Goal: Information Seeking & Learning: Learn about a topic

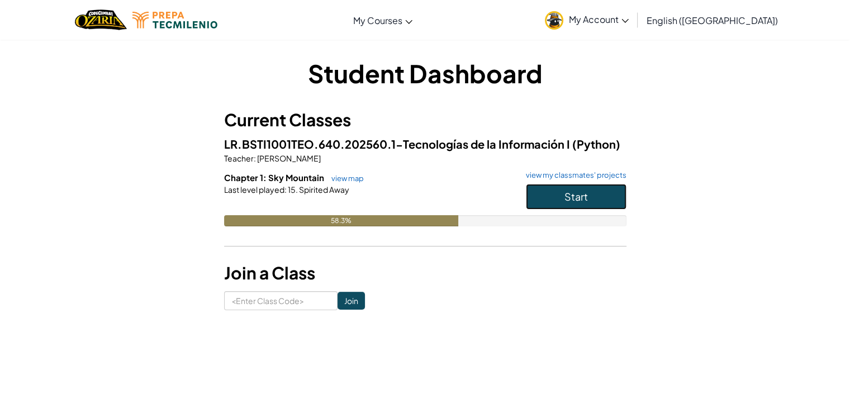
click at [570, 198] on span "Start" at bounding box center [575, 196] width 23 height 13
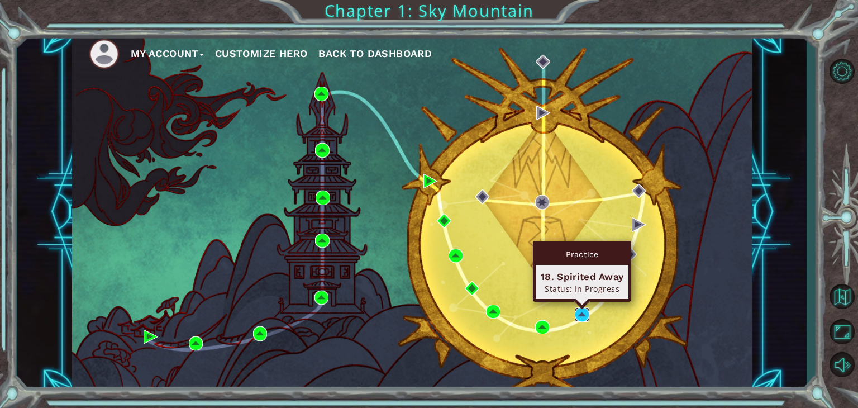
click at [583, 311] on img at bounding box center [582, 314] width 15 height 15
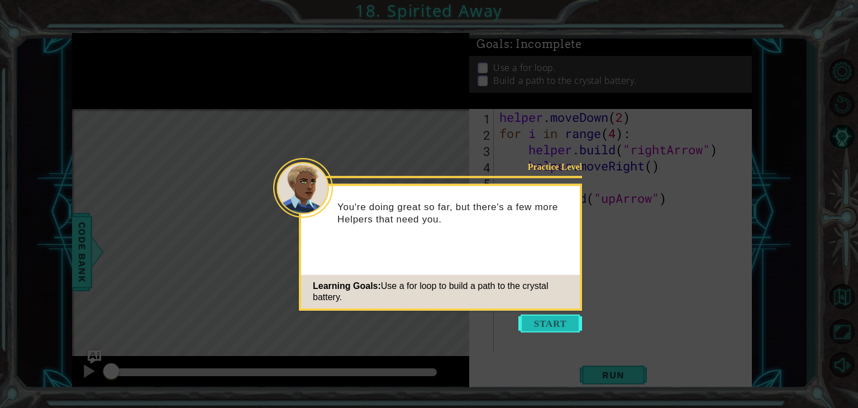
click at [574, 320] on button "Start" at bounding box center [550, 324] width 64 height 18
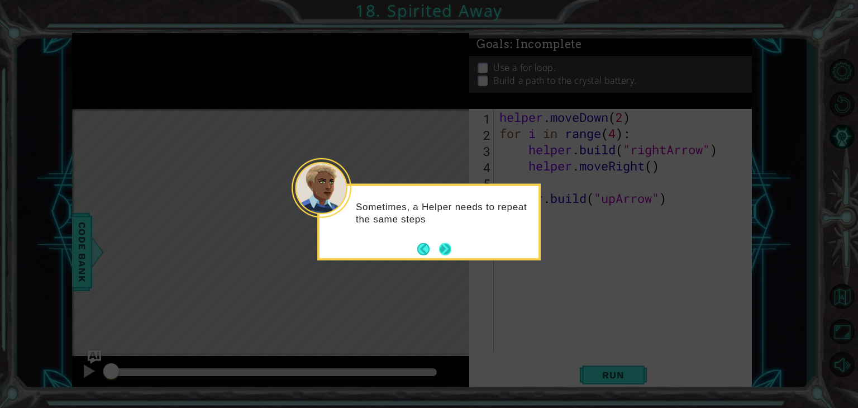
click at [444, 240] on div "Sometimes, a Helper needs to repeat the same steps" at bounding box center [429, 218] width 219 height 56
click at [444, 240] on div "Sometimes, a Helper needs to repeat the same steps over and over" at bounding box center [429, 218] width 219 height 56
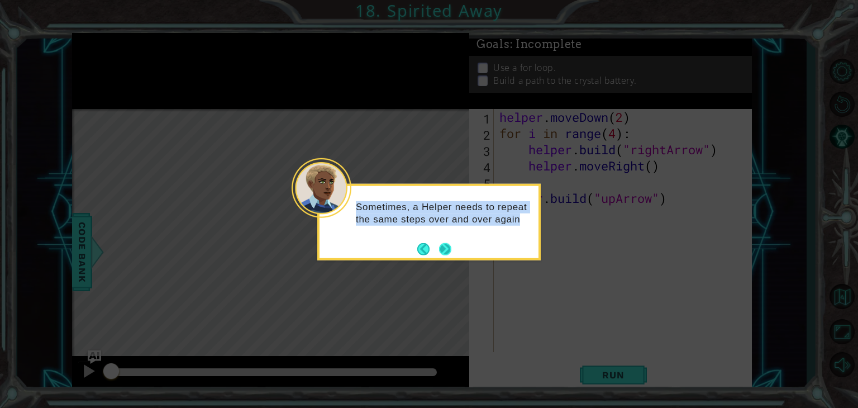
click at [444, 240] on div "Sometimes, a Helper needs to repeat the same steps over and over again" at bounding box center [429, 218] width 219 height 56
click at [447, 250] on button "Next" at bounding box center [445, 248] width 12 height 12
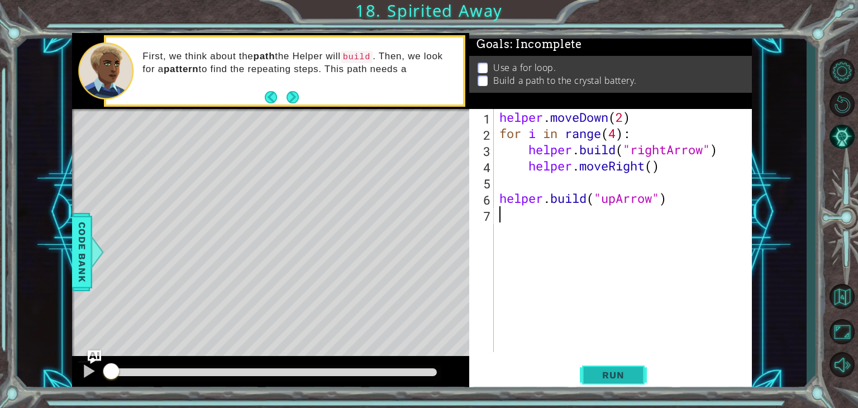
click at [623, 374] on span "Run" at bounding box center [613, 374] width 44 height 11
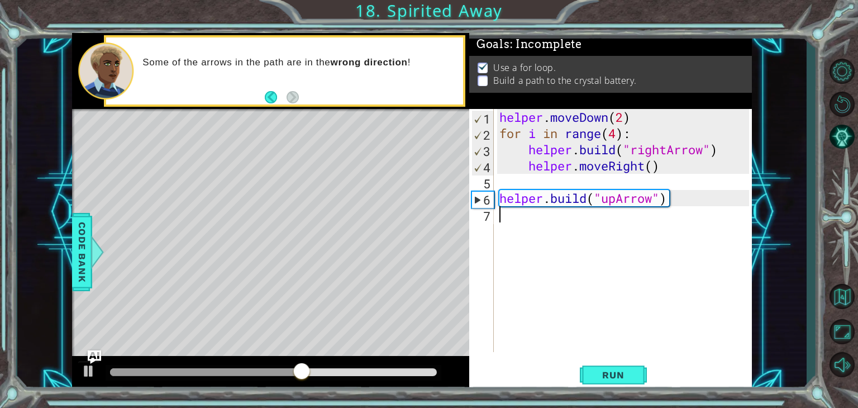
click at [532, 226] on div "helper . moveDown ( 2 ) for i in range ( 4 ) : helper . build ( "rightArrow" ) …" at bounding box center [626, 246] width 258 height 275
click at [530, 232] on div "helper . moveDown ( 2 ) for i in range ( 4 ) : helper . build ( "rightArrow" ) …" at bounding box center [626, 246] width 258 height 275
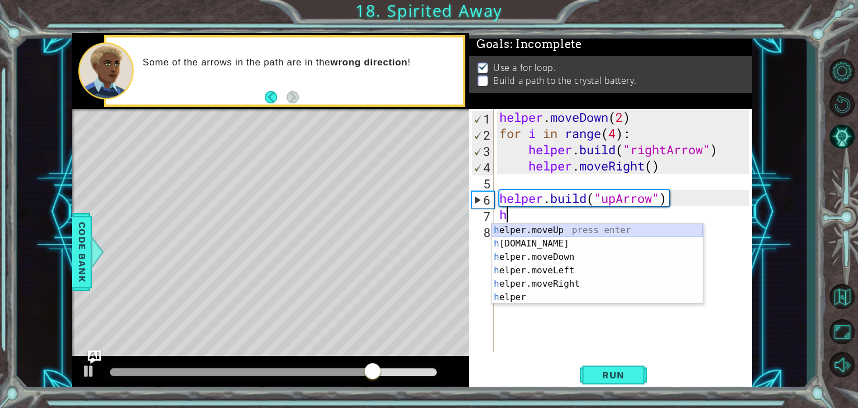
click at [578, 225] on div "h elper.moveUp press enter h [DOMAIN_NAME] press enter h elper.moveDown press e…" at bounding box center [597, 276] width 211 height 107
type textarea "helper.moveUp(1)"
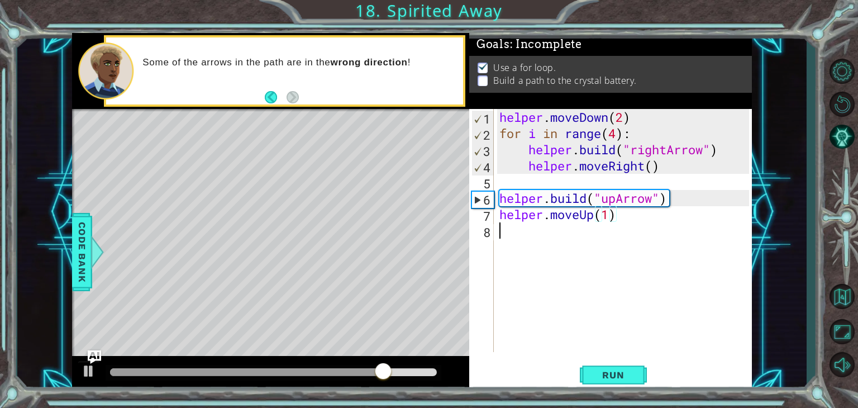
click at [568, 237] on div "helper . moveDown ( 2 ) for i in range ( 4 ) : helper . build ( "rightArrow" ) …" at bounding box center [626, 246] width 258 height 275
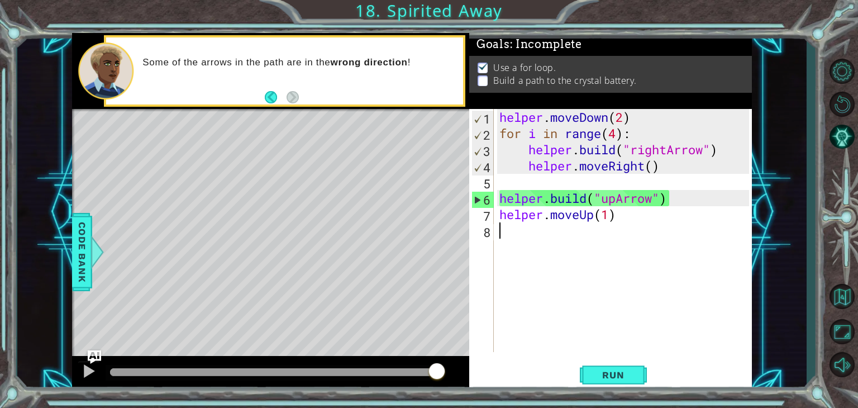
click at [539, 228] on div "helper . moveDown ( 2 ) for i in range ( 4 ) : helper . build ( "rightArrow" ) …" at bounding box center [626, 246] width 258 height 275
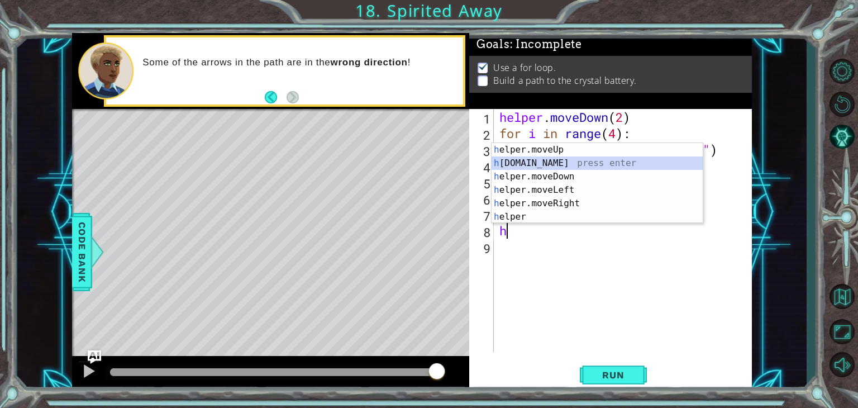
click at [552, 164] on div "h elper.moveUp press enter h [DOMAIN_NAME] press enter h elper.moveDown press e…" at bounding box center [597, 196] width 211 height 107
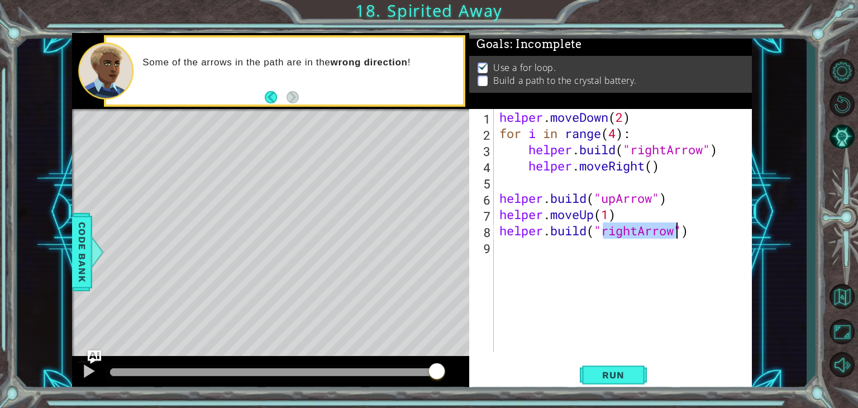
click at [637, 233] on div "helper . moveDown ( 2 ) for i in range ( 4 ) : helper . build ( "rightArrow" ) …" at bounding box center [623, 230] width 252 height 243
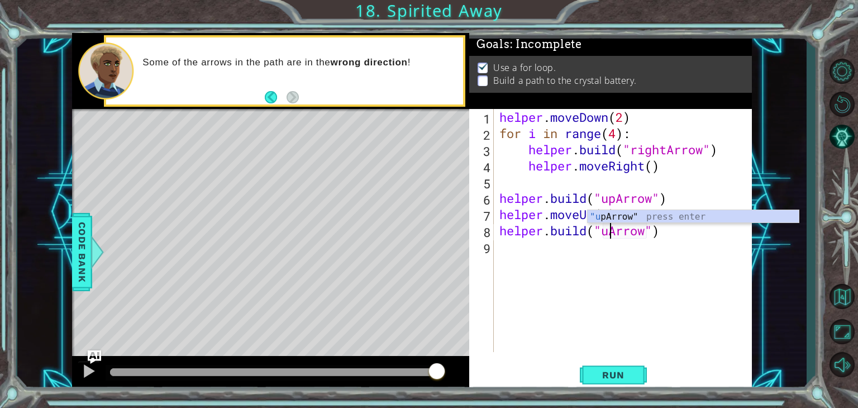
scroll to position [0, 4]
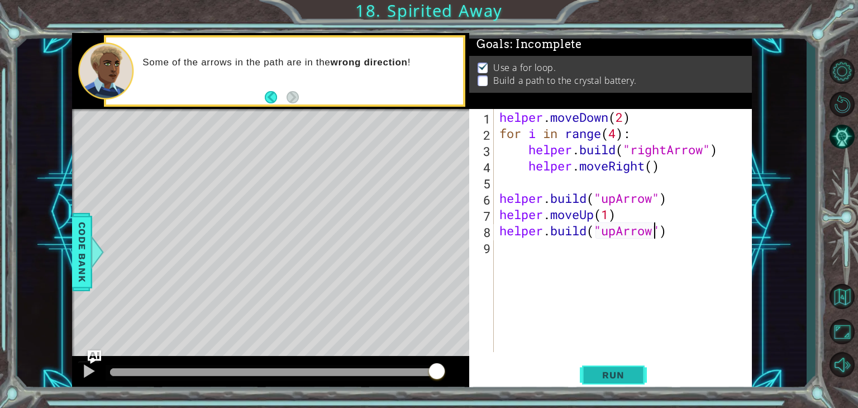
type textarea "[DOMAIN_NAME]("upArrow")"
click at [630, 369] on span "Run" at bounding box center [613, 374] width 44 height 11
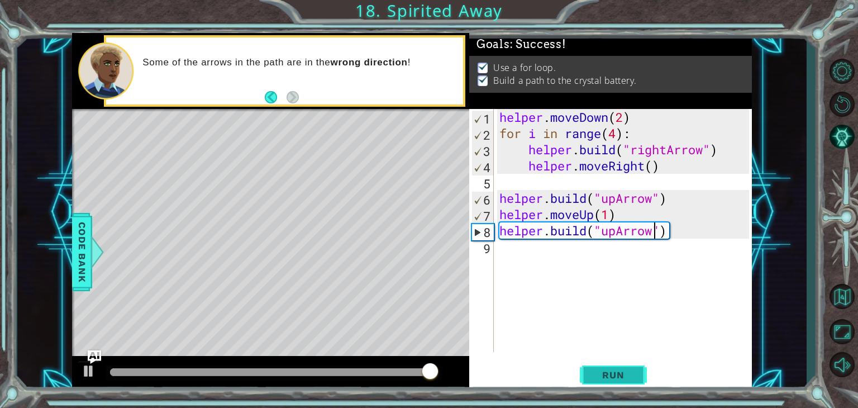
click at [602, 374] on span "Run" at bounding box center [613, 374] width 44 height 11
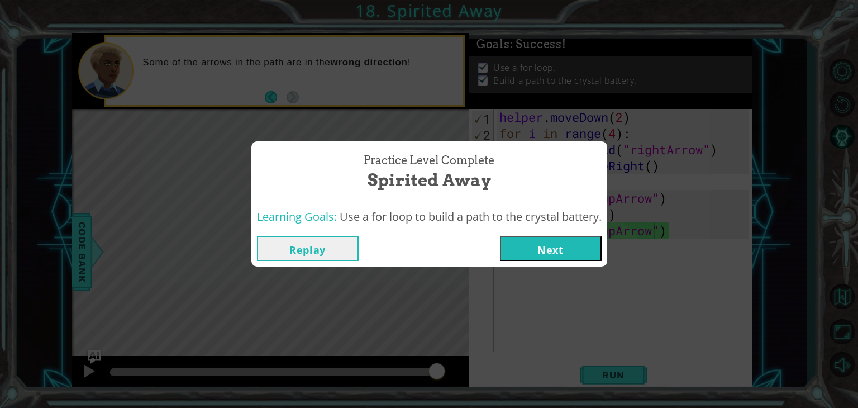
click at [535, 251] on button "Next" at bounding box center [551, 248] width 102 height 25
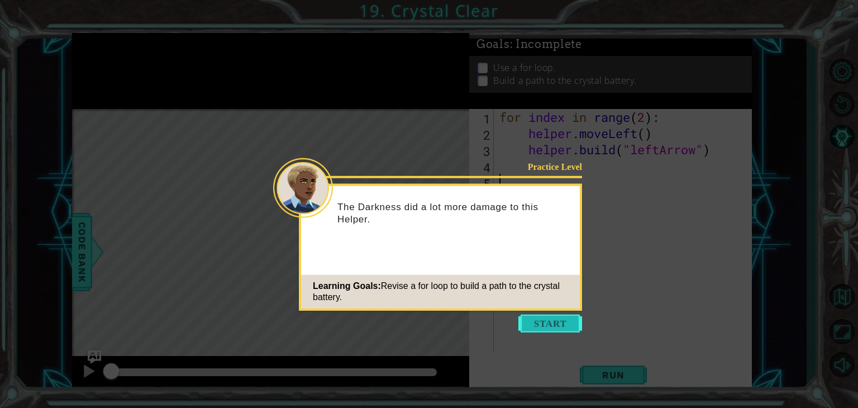
click at [565, 324] on button "Start" at bounding box center [550, 324] width 64 height 18
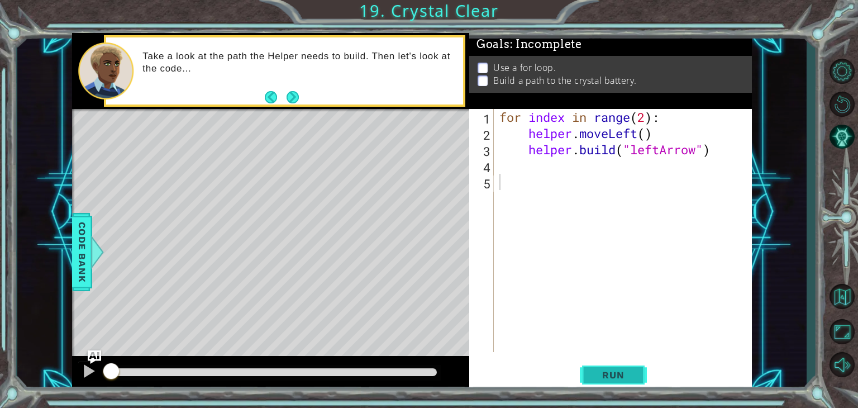
click at [639, 370] on button "Run" at bounding box center [613, 375] width 67 height 28
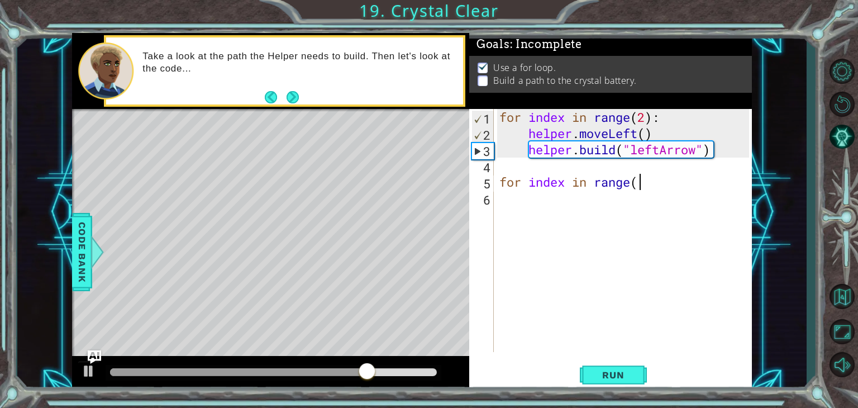
scroll to position [0, 6]
type textarea "for index in range(2)"
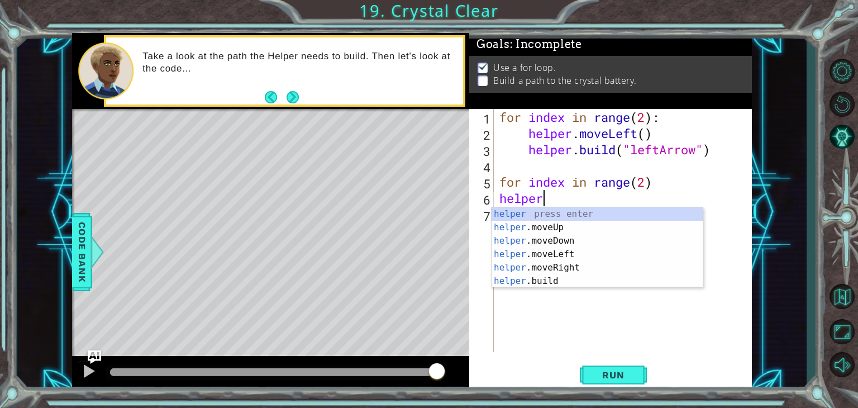
scroll to position [0, 1]
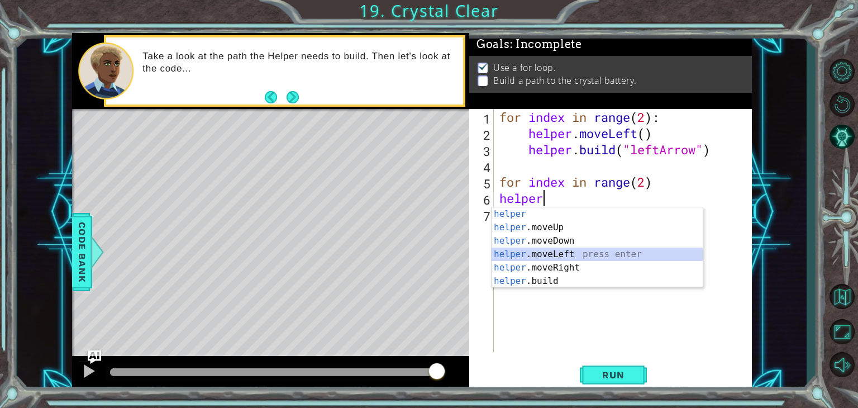
click at [613, 251] on div "helper press enter helper .moveUp press enter helper .moveDown press enter help…" at bounding box center [597, 260] width 211 height 107
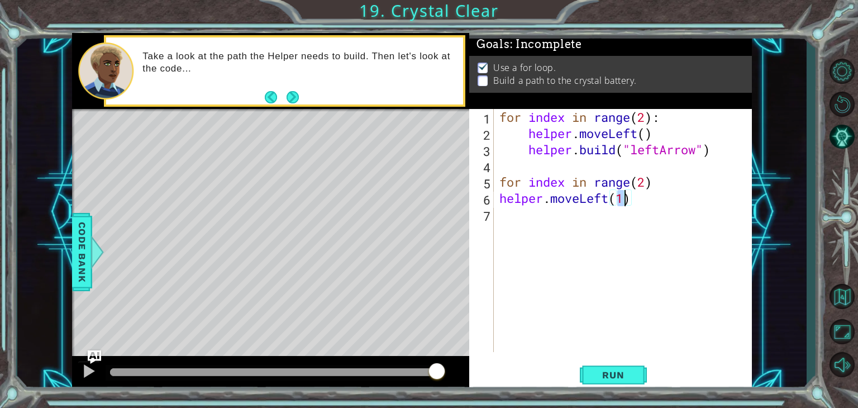
type textarea "helper.moveLeft()"
click at [599, 202] on div "for index in range ( 2 ) : helper . moveLeft ( ) helper . build ( "leftArrow" )…" at bounding box center [626, 246] width 258 height 275
drag, startPoint x: 551, startPoint y: 208, endPoint x: 542, endPoint y: 219, distance: 13.9
click at [544, 216] on div "for index in range ( 2 ) : helper . moveLeft ( ) helper . build ( "leftArrow" )…" at bounding box center [626, 246] width 258 height 275
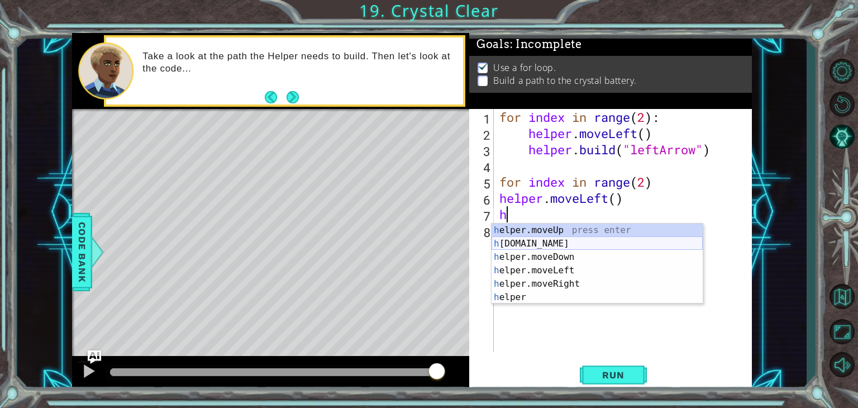
click at [550, 239] on div "h elper.moveUp press enter h [DOMAIN_NAME] press enter h elper.moveDown press e…" at bounding box center [597, 276] width 211 height 107
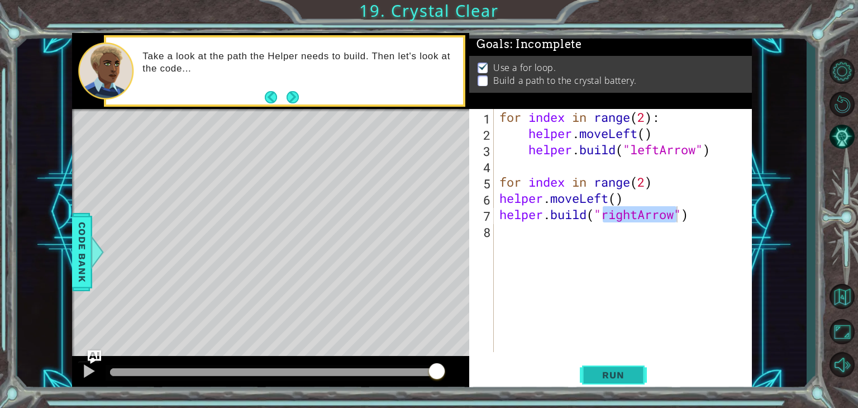
click at [623, 374] on span "Run" at bounding box center [613, 374] width 44 height 11
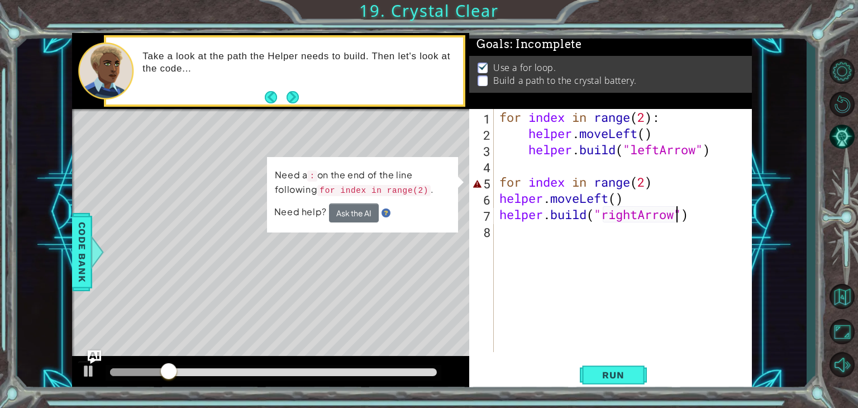
click at [525, 175] on div "for index in range ( 2 ) : helper . moveLeft ( ) helper . build ( "leftArrow" )…" at bounding box center [626, 246] width 258 height 275
type textarea "for index in range(2)"
click at [656, 171] on div "for index in range ( 2 ) : helper . moveLeft ( ) helper . build ( "leftArrow" )…" at bounding box center [626, 246] width 258 height 275
click at [659, 184] on div "for index in range ( 2 ) : helper . moveLeft ( ) helper . build ( "leftArrow" )…" at bounding box center [626, 246] width 258 height 275
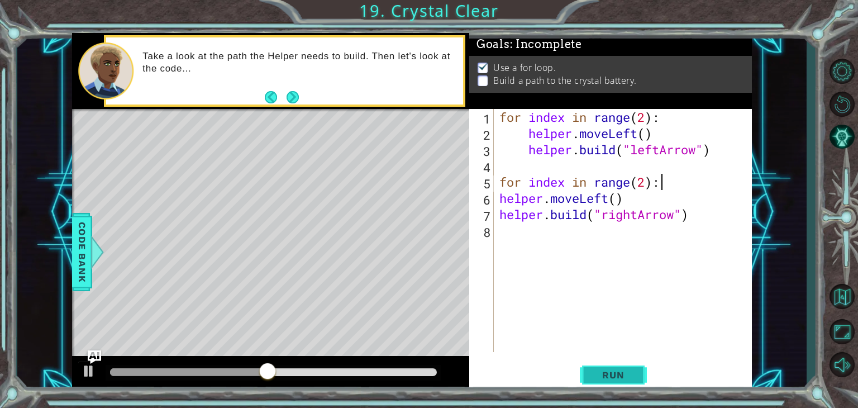
click at [617, 382] on button "Run" at bounding box center [613, 375] width 67 height 28
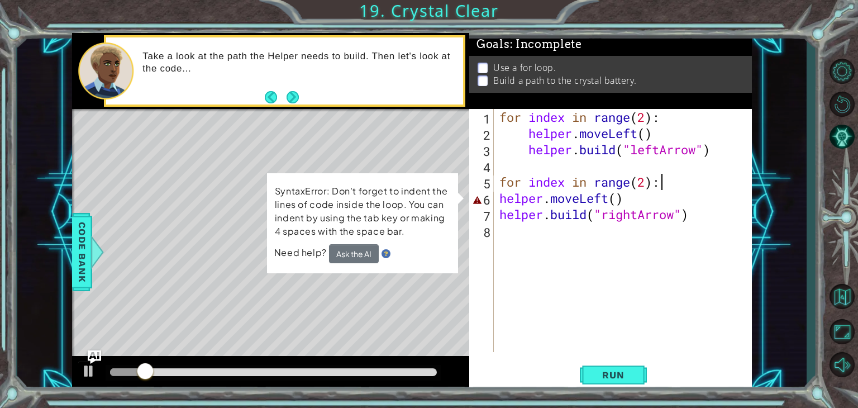
click at [498, 196] on div "for index in range ( 2 ) : helper . moveLeft ( ) helper . build ( "leftArrow" )…" at bounding box center [626, 246] width 258 height 275
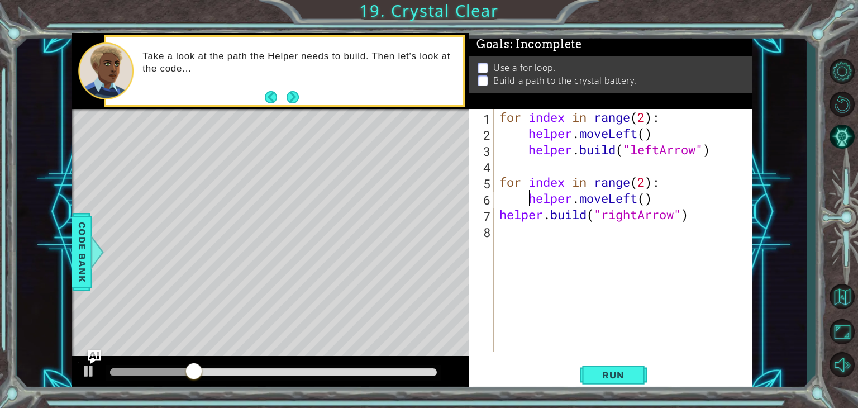
click at [498, 211] on div "for index in range ( 2 ) : helper . moveLeft ( ) helper . build ( "leftArrow" )…" at bounding box center [626, 246] width 258 height 275
click at [624, 374] on span "Run" at bounding box center [613, 374] width 44 height 11
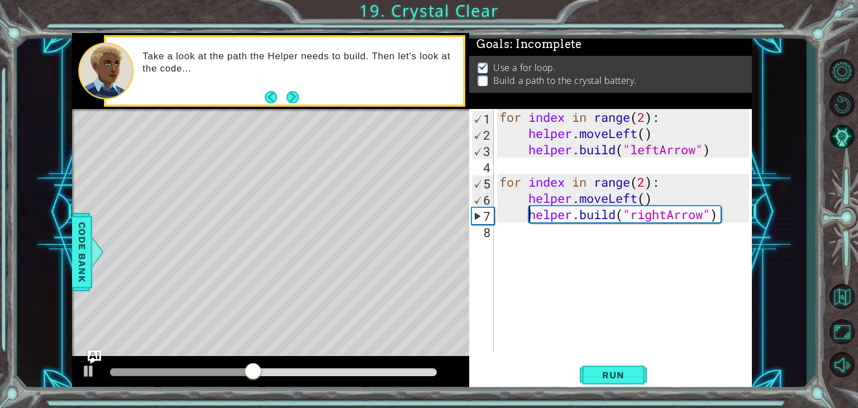
click at [661, 212] on div "for index in range ( 2 ) : helper . moveLeft ( ) helper . build ( "leftArrow" )…" at bounding box center [626, 246] width 258 height 275
click at [610, 384] on button "Run" at bounding box center [613, 375] width 67 height 28
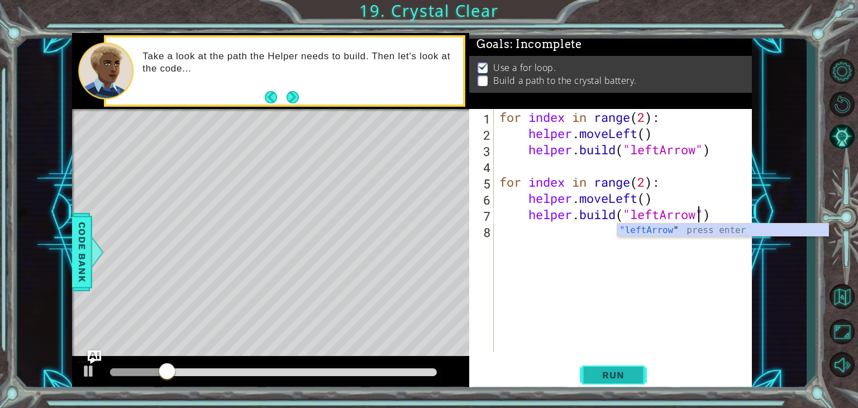
click at [613, 383] on button "Run" at bounding box center [613, 375] width 67 height 28
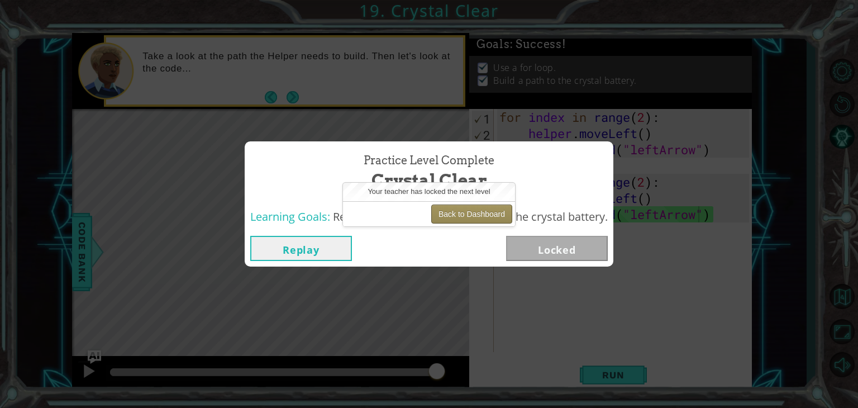
click at [456, 209] on button "Back to Dashboard" at bounding box center [471, 213] width 81 height 19
click at [333, 244] on button "Replay" at bounding box center [301, 248] width 102 height 25
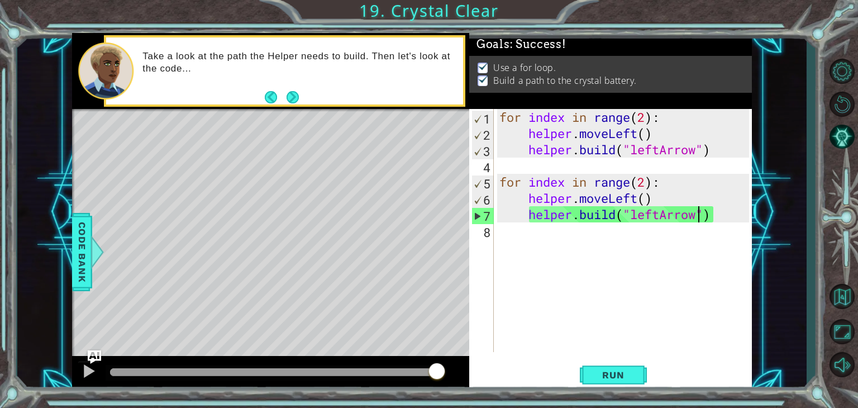
type textarea "helper.moveLeft()"
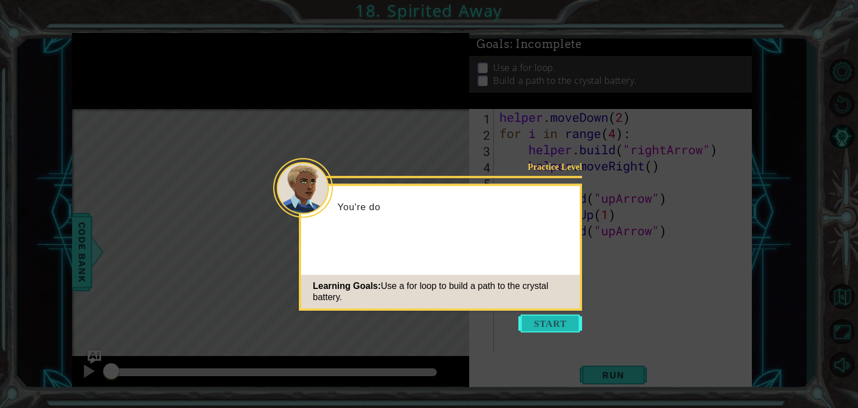
click at [551, 323] on button "Start" at bounding box center [550, 324] width 64 height 18
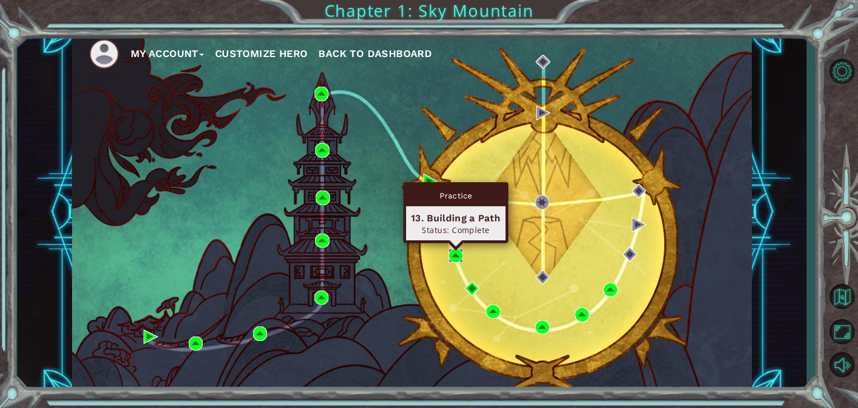
click at [451, 253] on img at bounding box center [456, 256] width 15 height 15
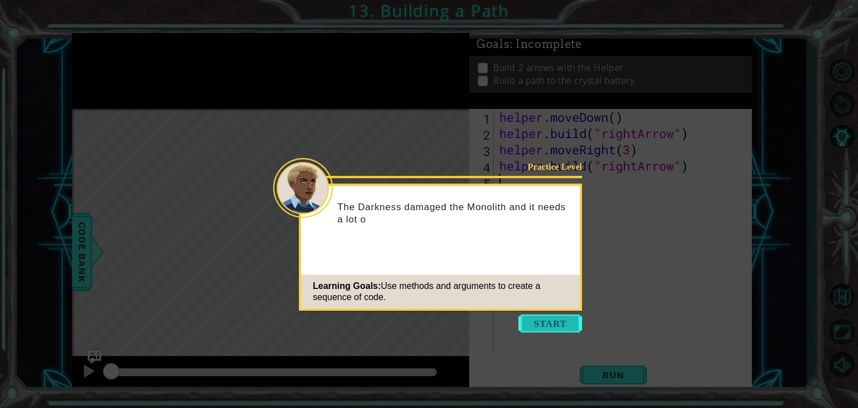
click at [552, 320] on button "Start" at bounding box center [550, 324] width 64 height 18
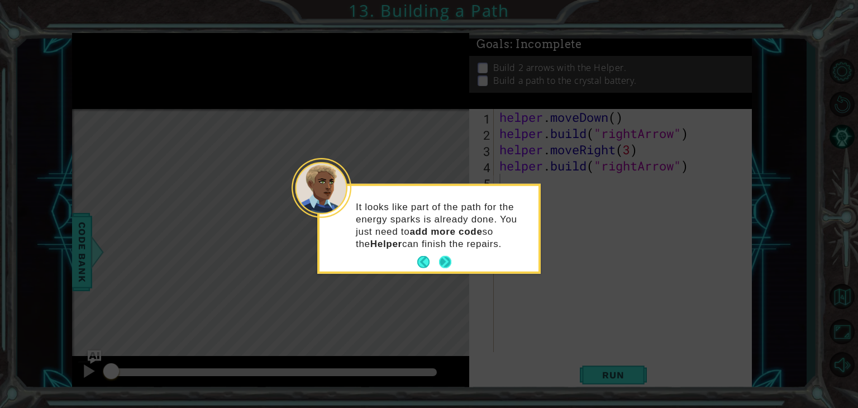
click at [448, 264] on button "Next" at bounding box center [445, 262] width 12 height 12
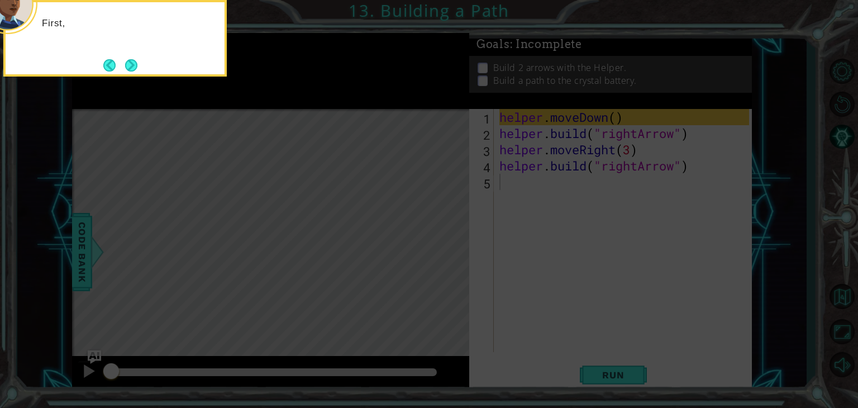
click at [452, 260] on icon at bounding box center [429, 61] width 858 height 693
click at [137, 63] on button "Next" at bounding box center [131, 65] width 12 height 12
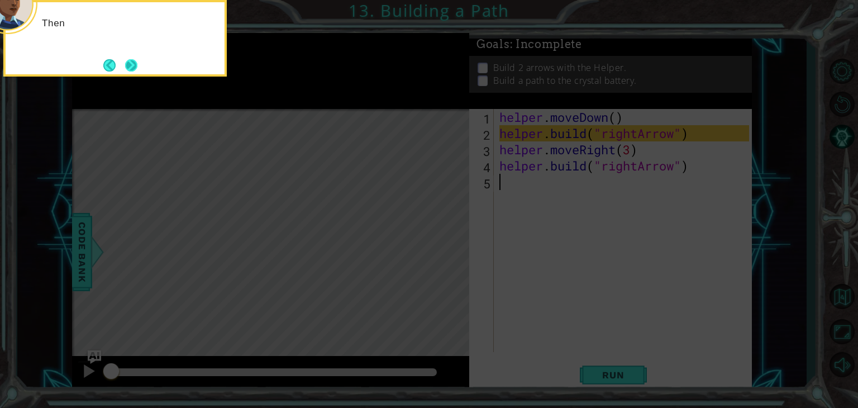
click at [134, 63] on button "Next" at bounding box center [131, 65] width 12 height 12
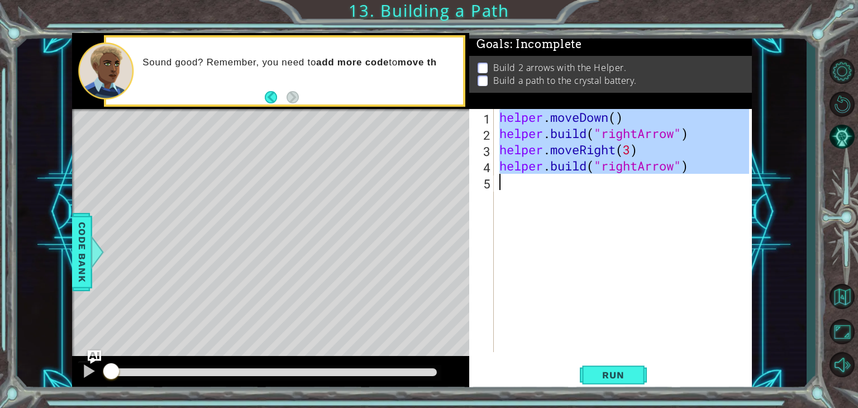
drag, startPoint x: 497, startPoint y: 117, endPoint x: 715, endPoint y: 183, distance: 228.2
click at [715, 183] on div "helper . moveDown ( ) helper . build ( "rightArrow" ) helper . moveRight ( 3 ) …" at bounding box center [623, 230] width 252 height 243
type textarea "[DOMAIN_NAME]("rightArrow")"
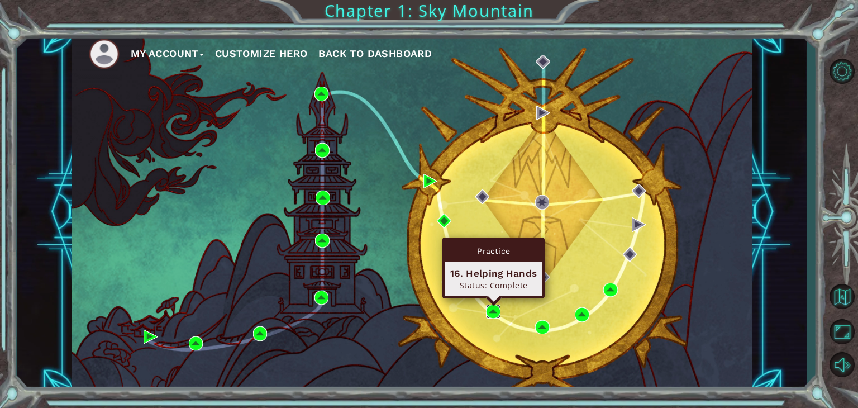
click at [494, 307] on img at bounding box center [493, 311] width 15 height 15
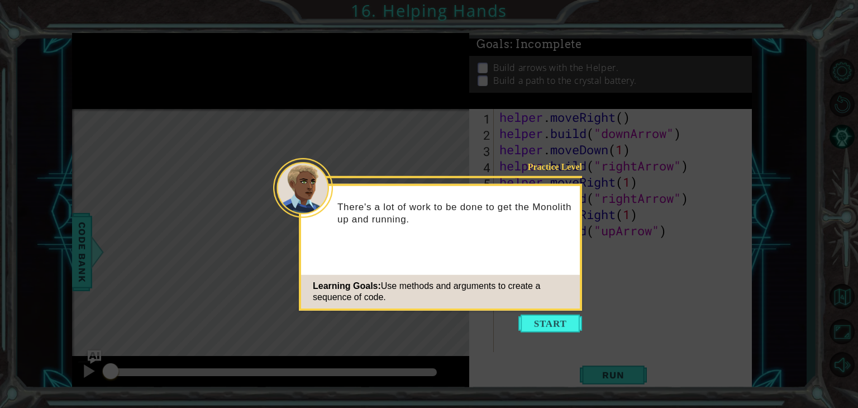
click at [446, 135] on icon at bounding box center [429, 204] width 858 height 408
click at [562, 318] on button "Start" at bounding box center [550, 324] width 64 height 18
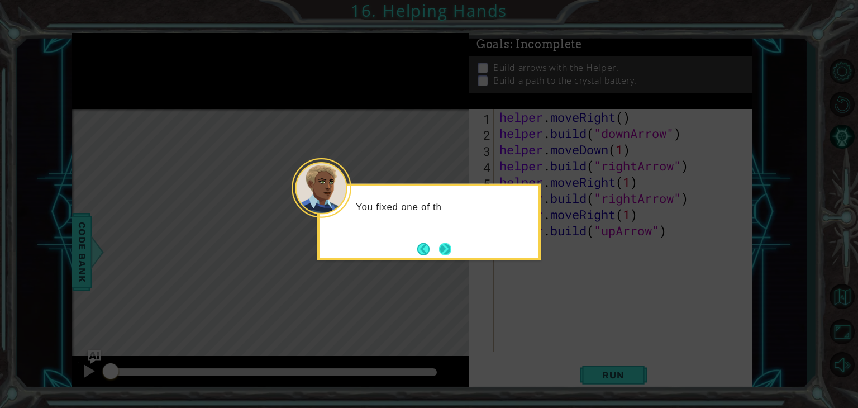
click at [442, 250] on button "Next" at bounding box center [445, 248] width 12 height 12
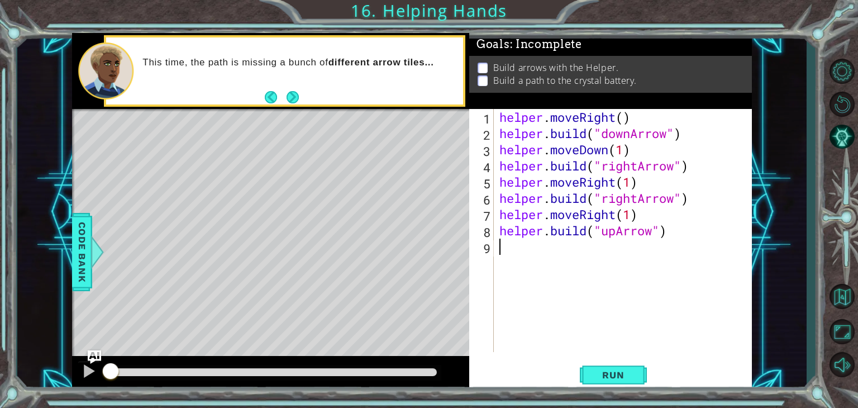
drag, startPoint x: 492, startPoint y: 222, endPoint x: 474, endPoint y: 222, distance: 17.9
click at [490, 222] on div "7" at bounding box center [483, 216] width 22 height 16
type textarea "helper.moveRight(1)"
click at [637, 375] on button "Run" at bounding box center [613, 375] width 67 height 28
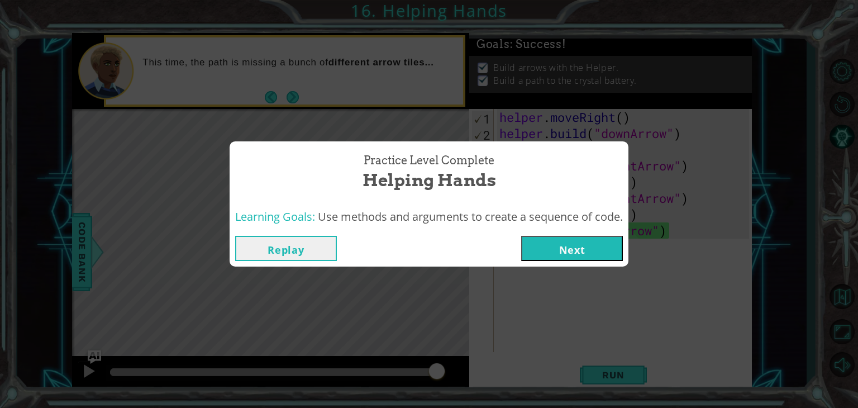
click at [558, 258] on button "Next" at bounding box center [572, 248] width 102 height 25
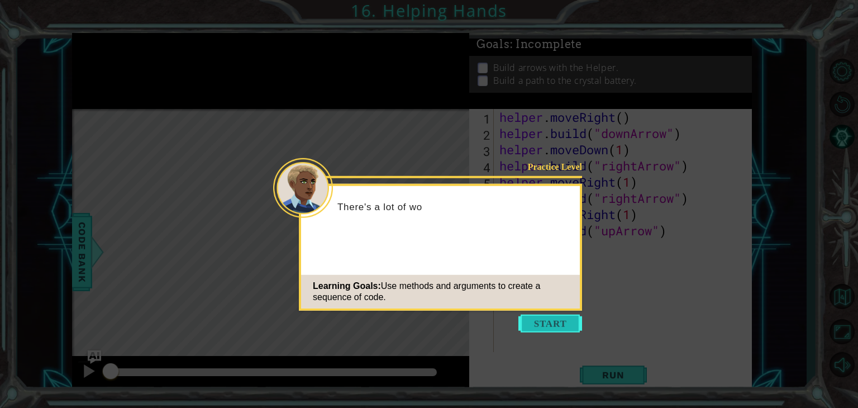
click at [561, 320] on button "Start" at bounding box center [550, 324] width 64 height 18
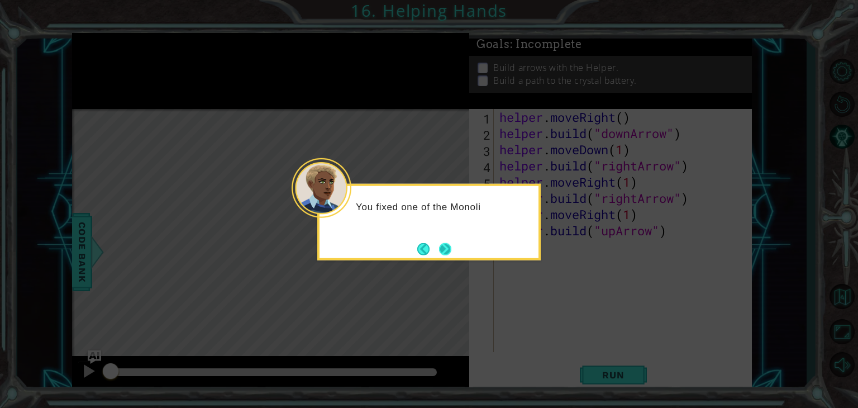
click at [449, 247] on button "Next" at bounding box center [445, 248] width 12 height 12
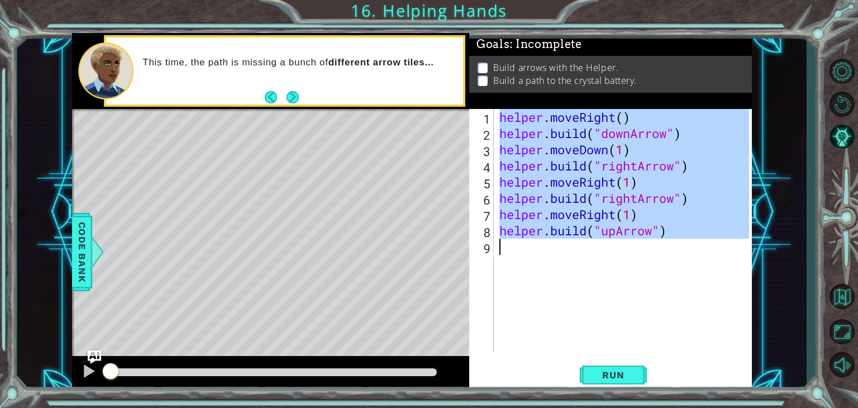
drag, startPoint x: 500, startPoint y: 116, endPoint x: 734, endPoint y: 247, distance: 267.9
click at [734, 247] on div "helper . moveRight ( ) helper . build ( "downArrow" ) helper . moveDown ( 1 ) h…" at bounding box center [626, 246] width 258 height 275
type textarea "[DOMAIN_NAME]("upArrow")"
click at [839, 297] on button "Back to Map" at bounding box center [842, 296] width 32 height 32
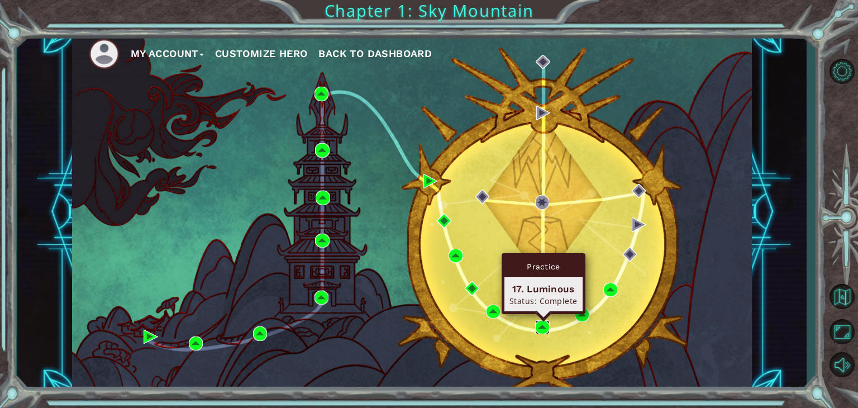
click at [544, 322] on img at bounding box center [542, 327] width 15 height 15
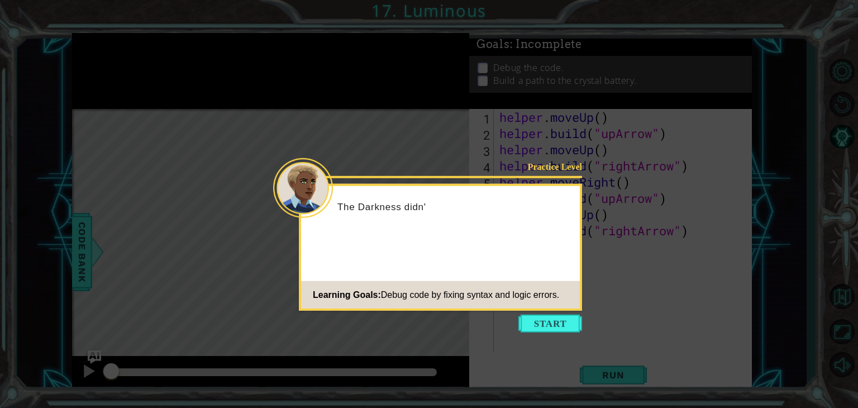
click at [544, 322] on button "Start" at bounding box center [550, 324] width 64 height 18
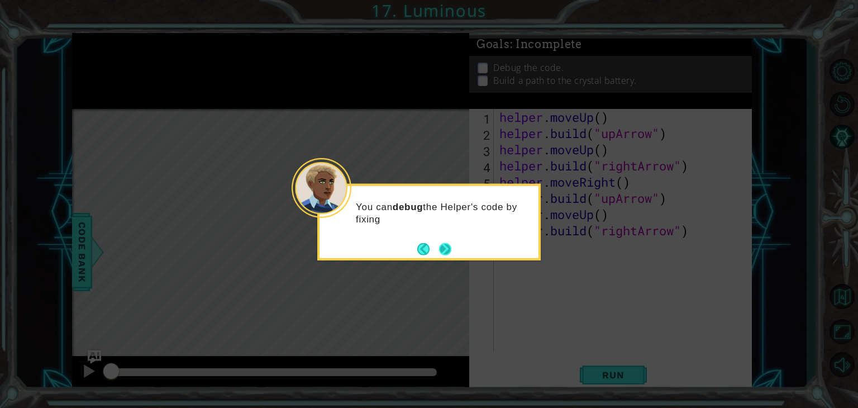
click at [446, 253] on button "Next" at bounding box center [445, 248] width 12 height 12
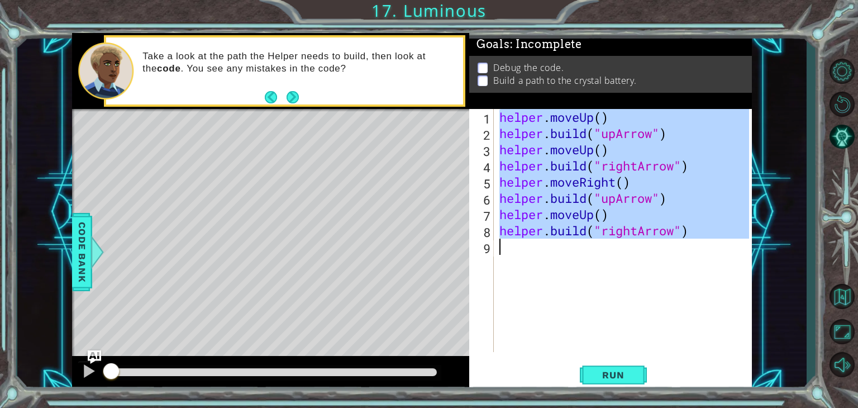
drag, startPoint x: 503, startPoint y: 117, endPoint x: 727, endPoint y: 282, distance: 278.9
click at [727, 282] on div "helper . moveUp ( ) helper . build ( "upArrow" ) helper . moveUp ( ) helper . b…" at bounding box center [626, 246] width 258 height 275
type textarea "[DOMAIN_NAME]("rightArrow")"
click at [839, 291] on button "Back to Map" at bounding box center [842, 296] width 32 height 32
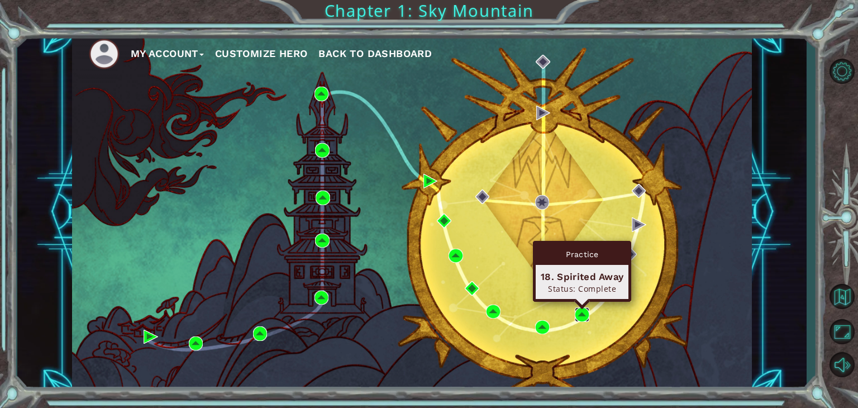
click at [586, 313] on img at bounding box center [582, 314] width 15 height 15
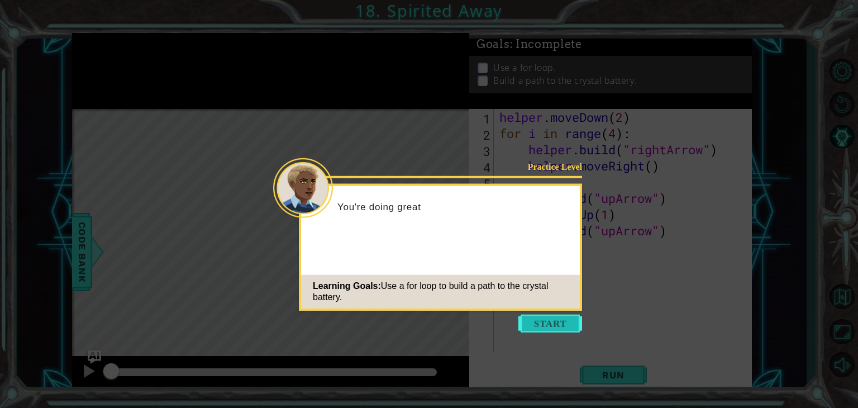
click at [580, 318] on button "Start" at bounding box center [550, 324] width 64 height 18
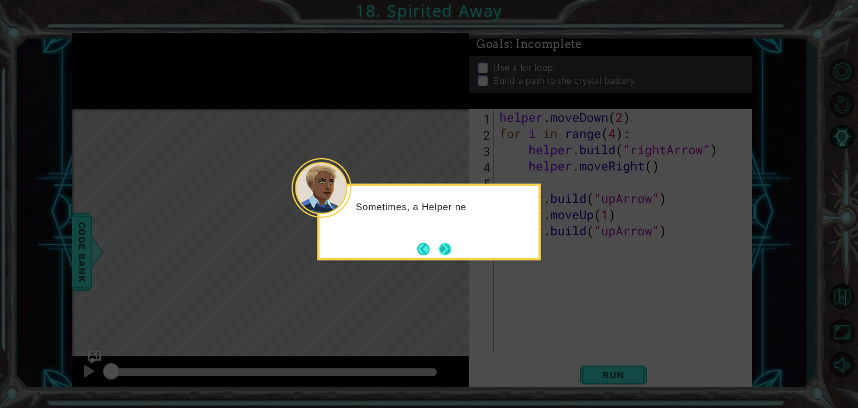
click at [451, 244] on button "Next" at bounding box center [445, 248] width 12 height 12
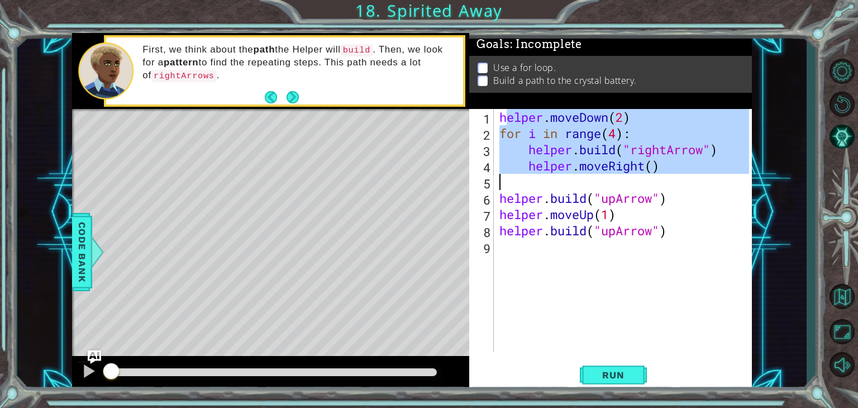
drag, startPoint x: 504, startPoint y: 120, endPoint x: 549, endPoint y: 155, distance: 56.1
click at [554, 159] on div "helper . moveDown ( 2 ) for i in range ( 4 ) : helper . build ( "rightArrow" ) …" at bounding box center [626, 246] width 258 height 275
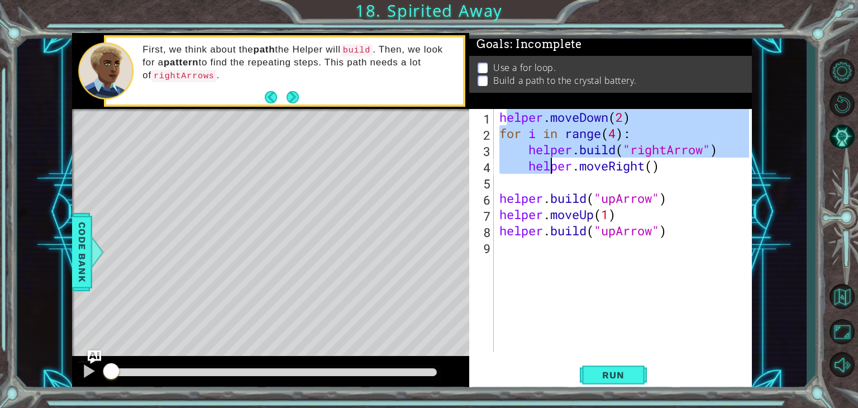
drag, startPoint x: 503, startPoint y: 118, endPoint x: 496, endPoint y: 118, distance: 7.8
click at [502, 118] on div "helper . moveDown ( 2 ) for i in range ( 4 ) : helper . build ( "rightArrow" ) …" at bounding box center [623, 230] width 252 height 243
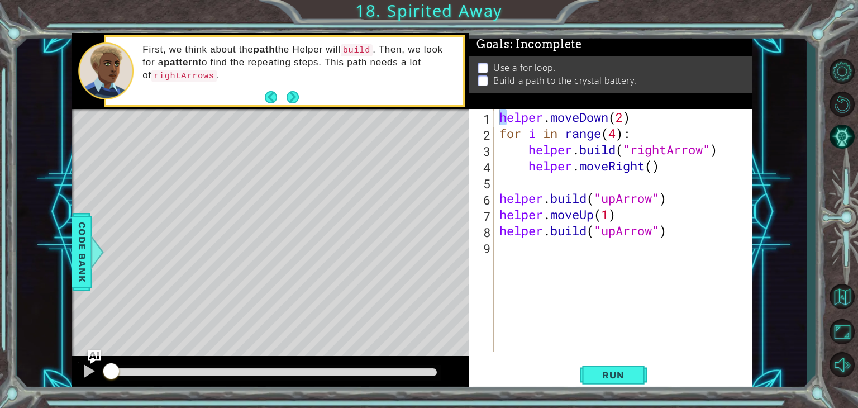
drag, startPoint x: 496, startPoint y: 118, endPoint x: 501, endPoint y: 130, distance: 13.3
click at [515, 134] on div "helper.moveDown(2) 1 2 3 4 5 6 7 8 9 helper . moveDown ( 2 ) for i in range ( 4…" at bounding box center [609, 230] width 280 height 243
click at [509, 156] on div "helper . moveDown ( 2 ) for i in range ( 4 ) : helper . build ( "rightArrow" ) …" at bounding box center [626, 246] width 258 height 275
click at [501, 124] on div "helper . moveDown ( 2 ) for i in range ( 4 ) : helper . build ( "rightArrow" ) …" at bounding box center [626, 246] width 258 height 275
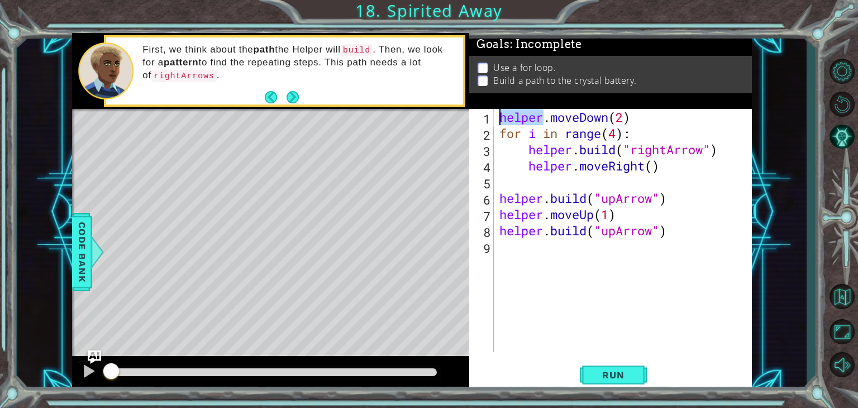
click at [501, 124] on div "helper . moveDown ( 2 ) for i in range ( 4 ) : helper . build ( "rightArrow" ) …" at bounding box center [626, 246] width 258 height 275
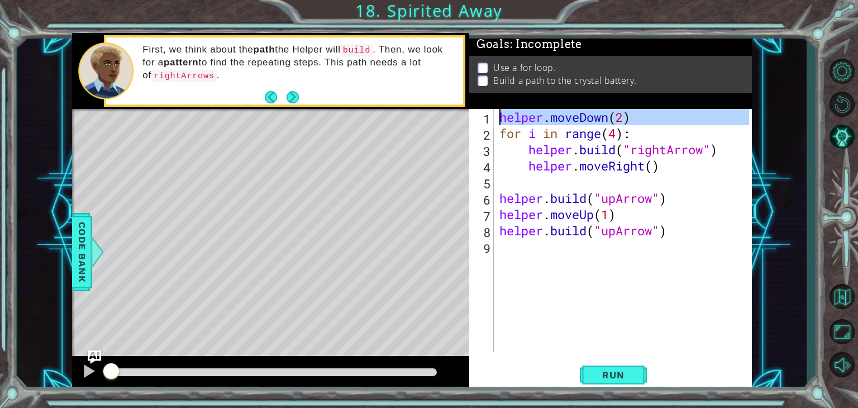
click at [501, 124] on div "helper . moveDown ( 2 ) for i in range ( 4 ) : helper . build ( "rightArrow" ) …" at bounding box center [626, 246] width 258 height 275
type textarea "[DOMAIN_NAME]("upArrow")"
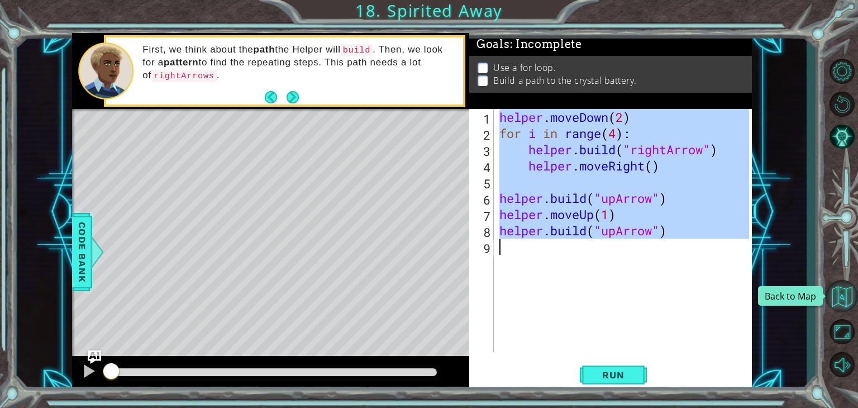
click at [837, 293] on button "Back to Map" at bounding box center [842, 296] width 32 height 32
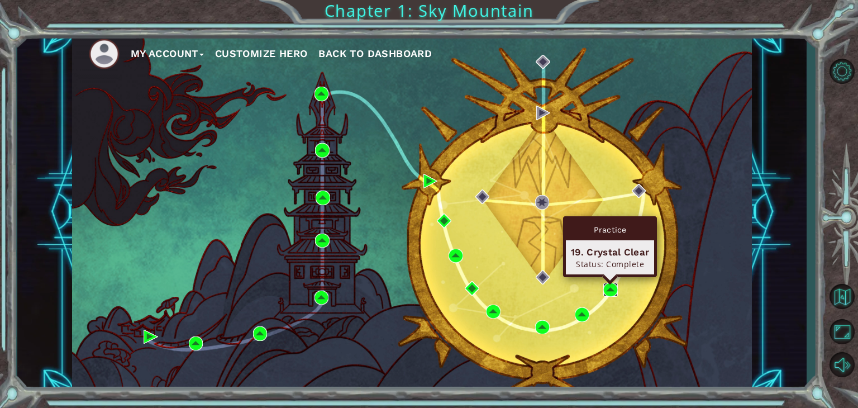
click at [613, 289] on img at bounding box center [610, 290] width 15 height 15
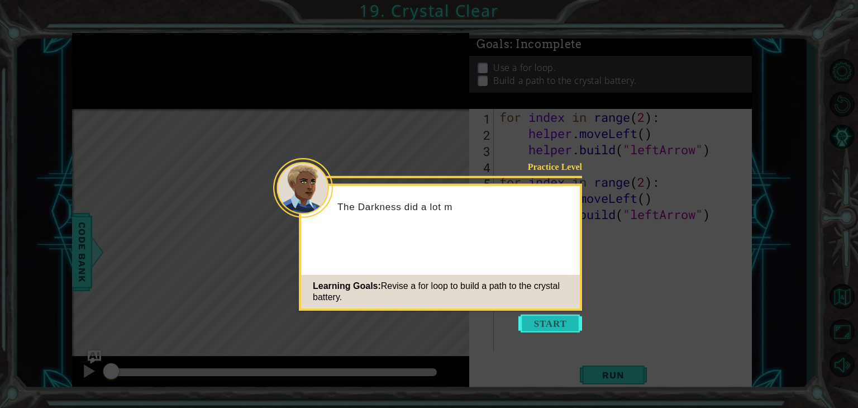
click at [568, 318] on button "Start" at bounding box center [550, 324] width 64 height 18
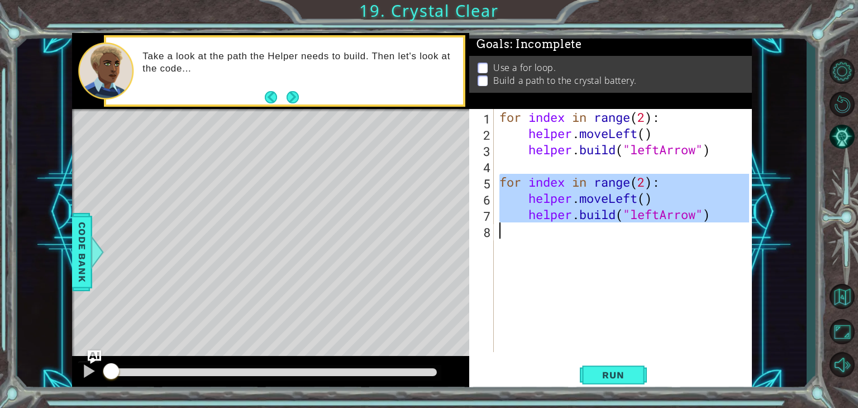
drag, startPoint x: 502, startPoint y: 180, endPoint x: 731, endPoint y: 242, distance: 237.4
click at [727, 239] on div "for index in range ( 2 ) : helper . moveLeft ( ) helper . build ( "leftArrow" )…" at bounding box center [626, 246] width 258 height 275
type textarea "[DOMAIN_NAME]("leftArrow")"
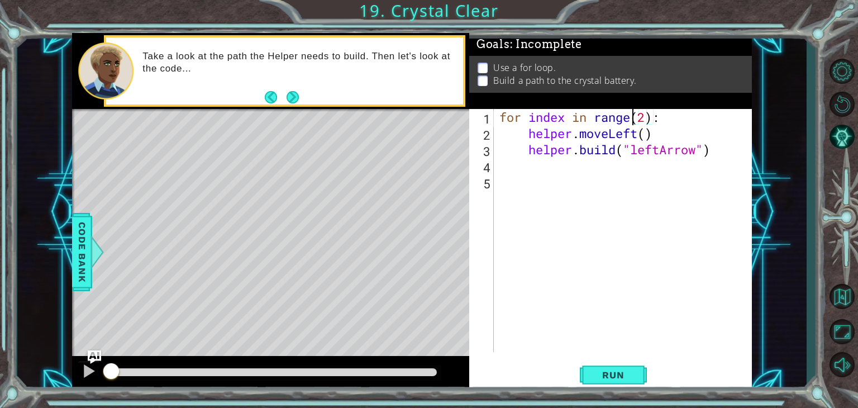
click at [634, 124] on div "for index in range ( 2 ) : helper . moveLeft ( ) helper . build ( "leftArrow" )" at bounding box center [626, 246] width 258 height 275
click at [644, 117] on div "for index in range ( 2 ) : helper . moveLeft ( ) helper . build ( "leftArrow" )" at bounding box center [626, 246] width 258 height 275
drag, startPoint x: 668, startPoint y: 359, endPoint x: 656, endPoint y: 363, distance: 12.4
click at [667, 359] on div "for index in range(4): 1 2 3 4 5 for index in range ( 4 ) : helper . moveLeft (…" at bounding box center [610, 250] width 283 height 282
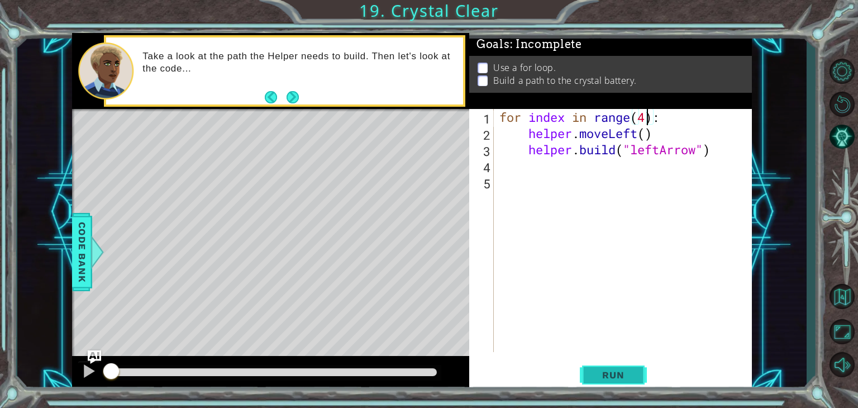
click at [635, 377] on span "Run" at bounding box center [613, 374] width 44 height 11
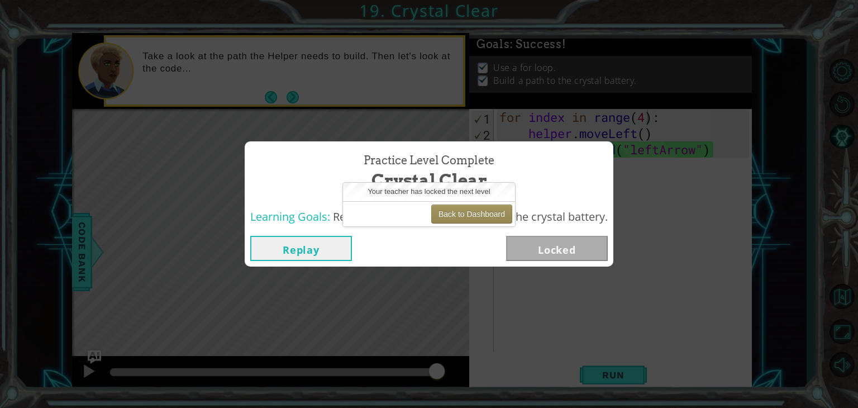
click at [328, 251] on button "Replay" at bounding box center [301, 248] width 102 height 25
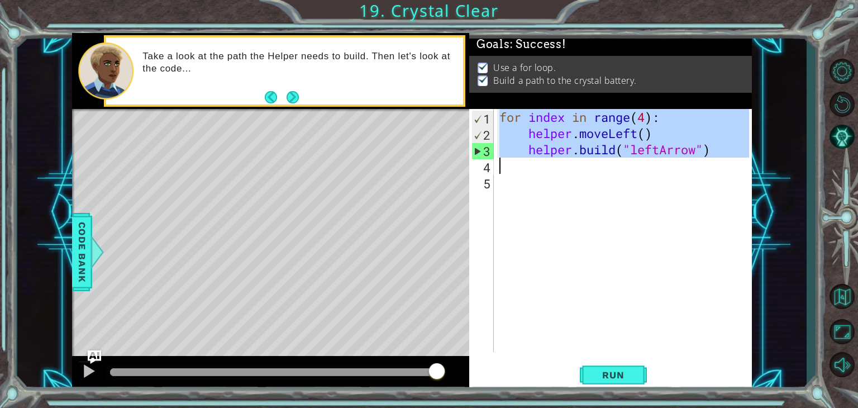
drag, startPoint x: 501, startPoint y: 117, endPoint x: 751, endPoint y: 170, distance: 256.4
click at [751, 170] on div "for index in range(4): 1 2 3 4 5 for index in range ( 4 ) : helper . moveLeft (…" at bounding box center [610, 250] width 283 height 282
type textarea "[DOMAIN_NAME]("leftArrow")"
